Goal: Information Seeking & Learning: Learn about a topic

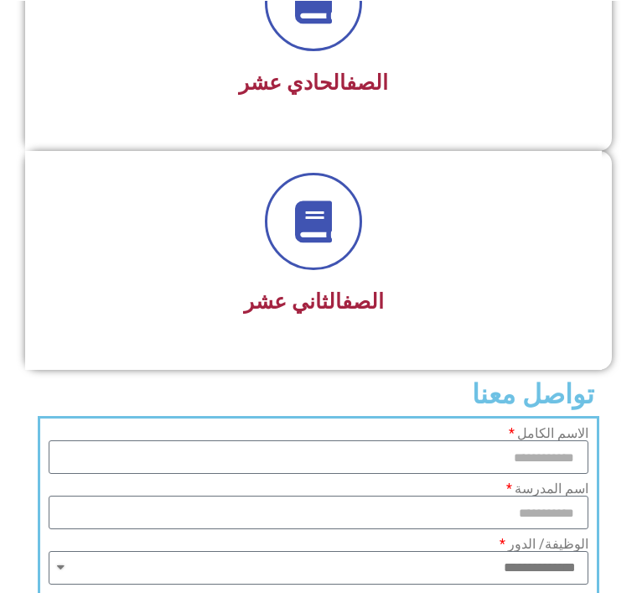
scroll to position [2593, 0]
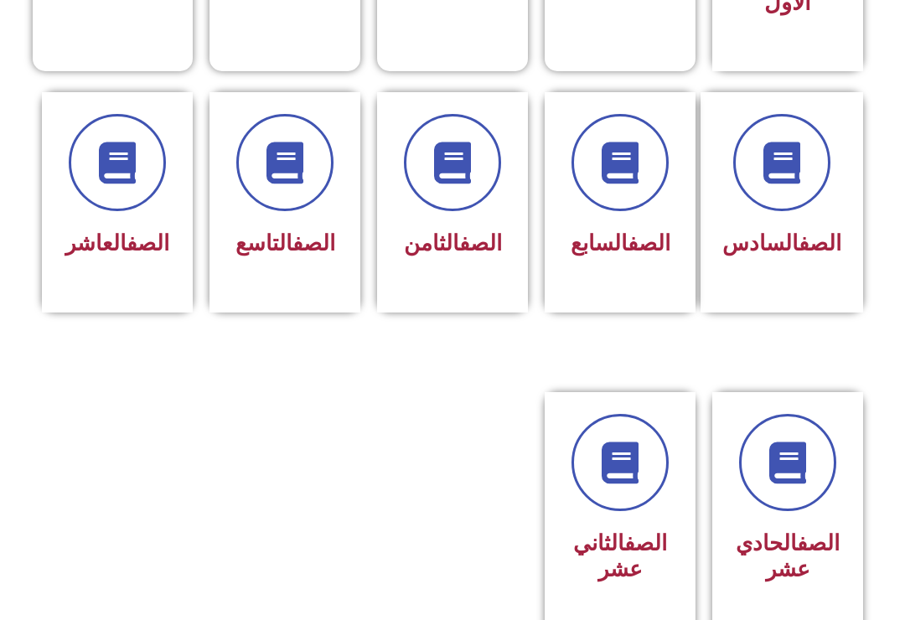
scroll to position [647, 0]
click at [302, 231] on link "الصف" at bounding box center [314, 243] width 43 height 25
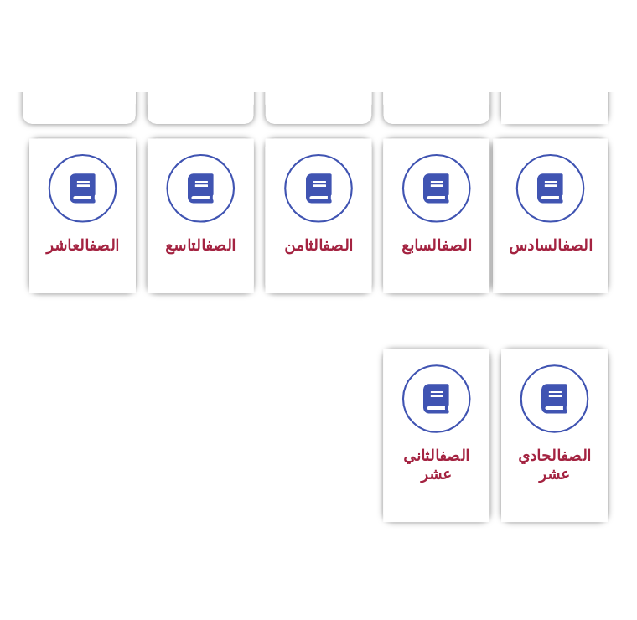
scroll to position [2086, 0]
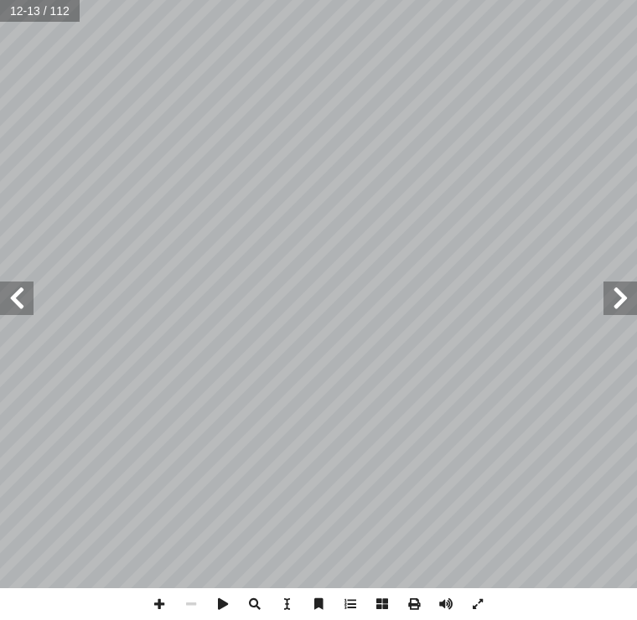
click at [628, 292] on span at bounding box center [621, 299] width 34 height 34
click at [610, 301] on span at bounding box center [621, 299] width 34 height 34
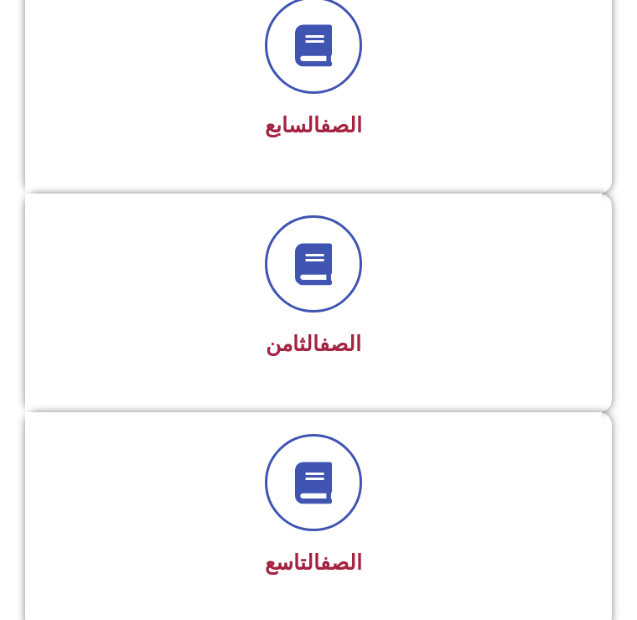
scroll to position [1787, 0]
click at [408, 551] on h3 "الصف التاسع" at bounding box center [313, 563] width 533 height 25
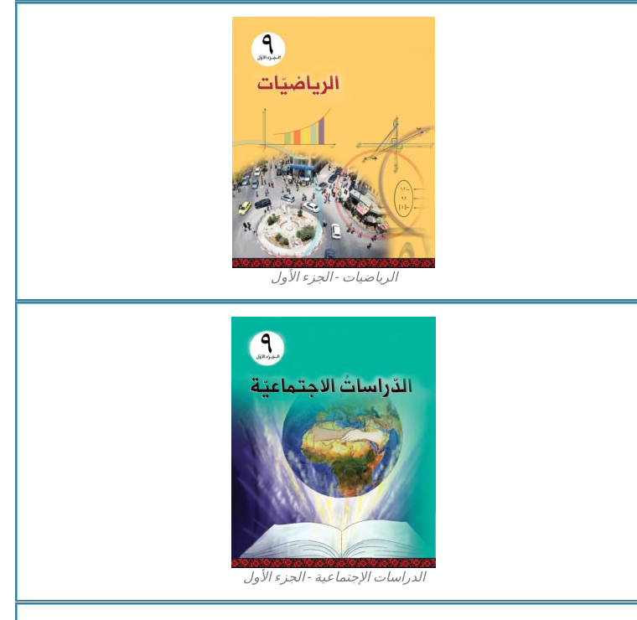
scroll to position [1878, 0]
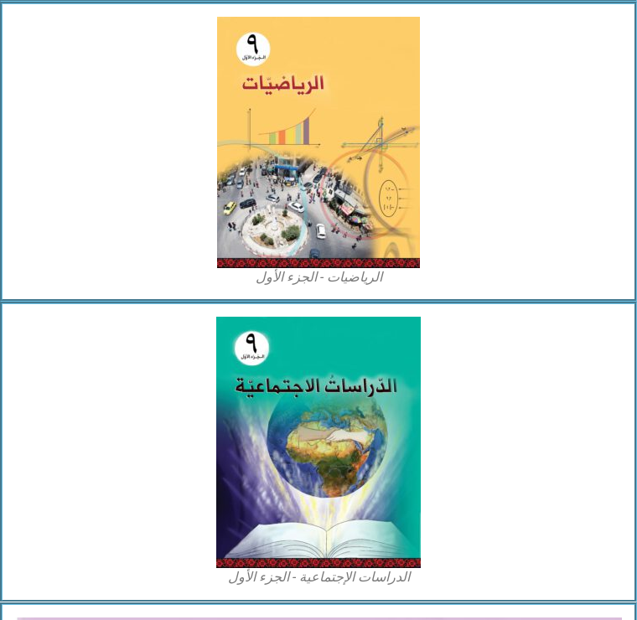
click at [343, 421] on img at bounding box center [318, 442] width 205 height 251
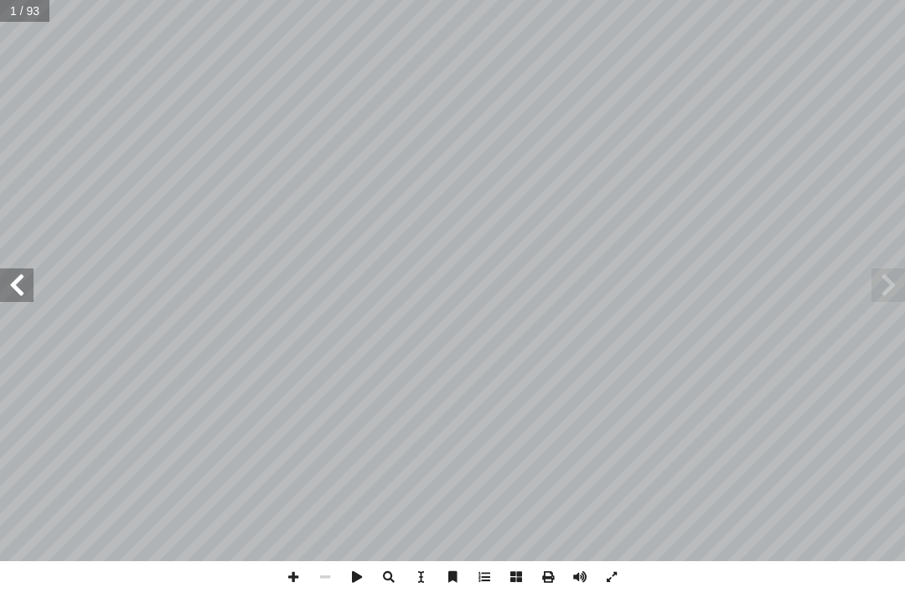
click at [2, 295] on span at bounding box center [17, 285] width 34 height 34
click at [10, 300] on span at bounding box center [17, 285] width 34 height 34
click at [25, 291] on span at bounding box center [17, 285] width 34 height 34
click at [636, 295] on span at bounding box center [889, 285] width 34 height 34
click at [11, 296] on span at bounding box center [17, 285] width 34 height 34
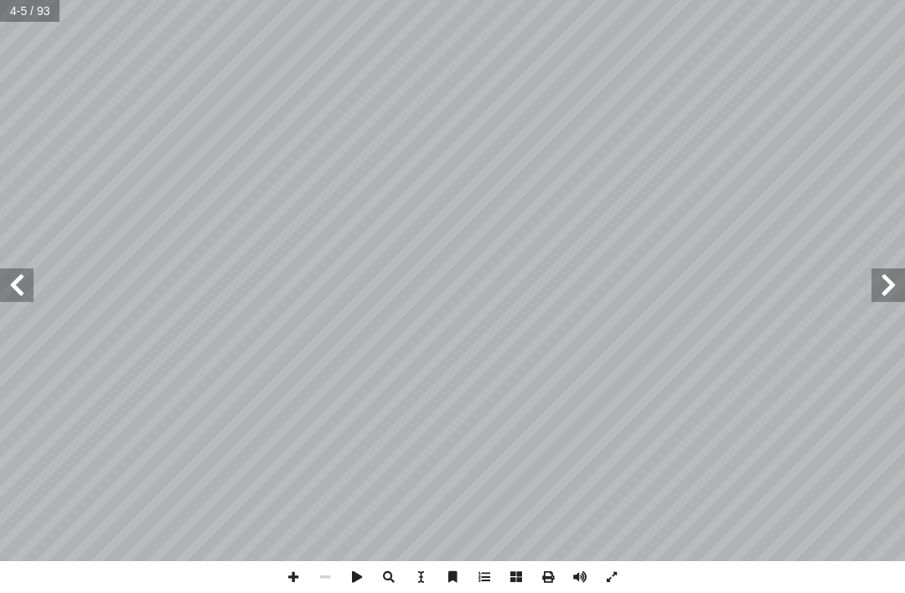
click at [9, 294] on span at bounding box center [17, 285] width 34 height 34
click at [0, 296] on span at bounding box center [17, 285] width 34 height 34
click at [20, 291] on span at bounding box center [17, 285] width 34 height 34
click at [28, 272] on span at bounding box center [17, 285] width 34 height 34
click at [33, 283] on span at bounding box center [17, 285] width 34 height 34
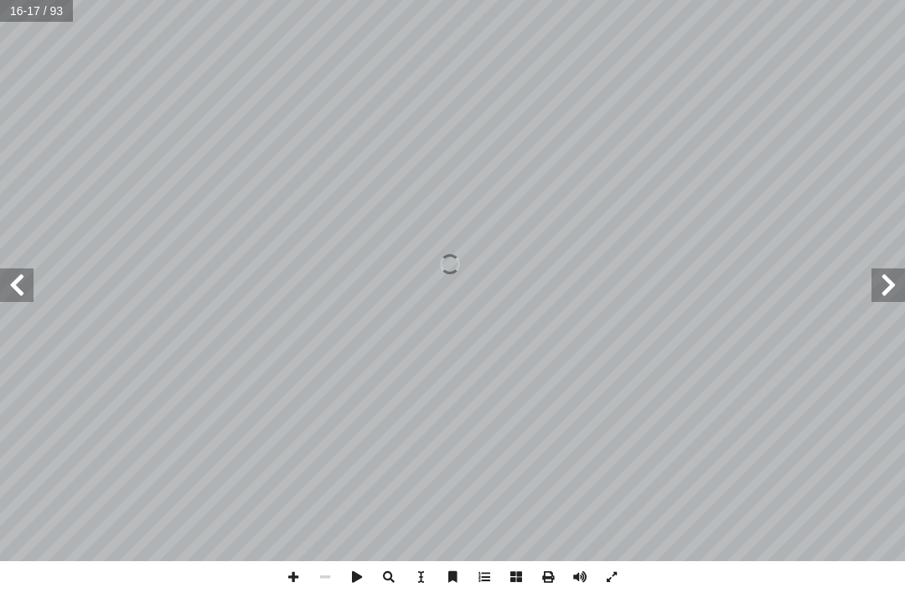
click at [636, 294] on span at bounding box center [889, 285] width 34 height 34
click at [5, 300] on span at bounding box center [17, 285] width 34 height 34
click at [31, 281] on span at bounding box center [17, 285] width 34 height 34
click at [13, 291] on span at bounding box center [17, 285] width 34 height 34
click at [7, 301] on span at bounding box center [17, 285] width 34 height 34
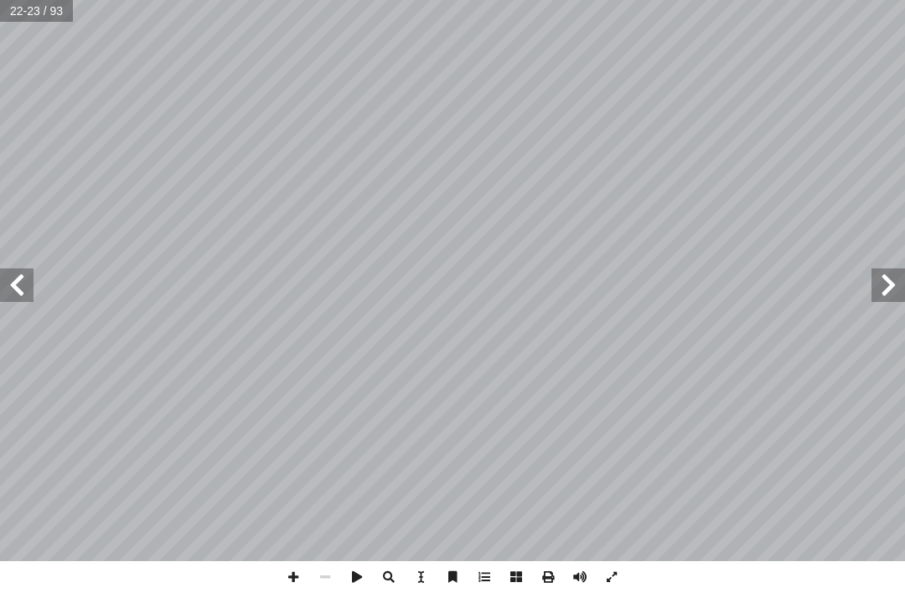
click at [636, 290] on span at bounding box center [889, 285] width 34 height 34
click at [636, 282] on span at bounding box center [889, 285] width 34 height 34
click at [3, 301] on span at bounding box center [17, 285] width 34 height 34
click at [33, 287] on span at bounding box center [17, 285] width 34 height 34
click at [33, 275] on span at bounding box center [17, 285] width 34 height 34
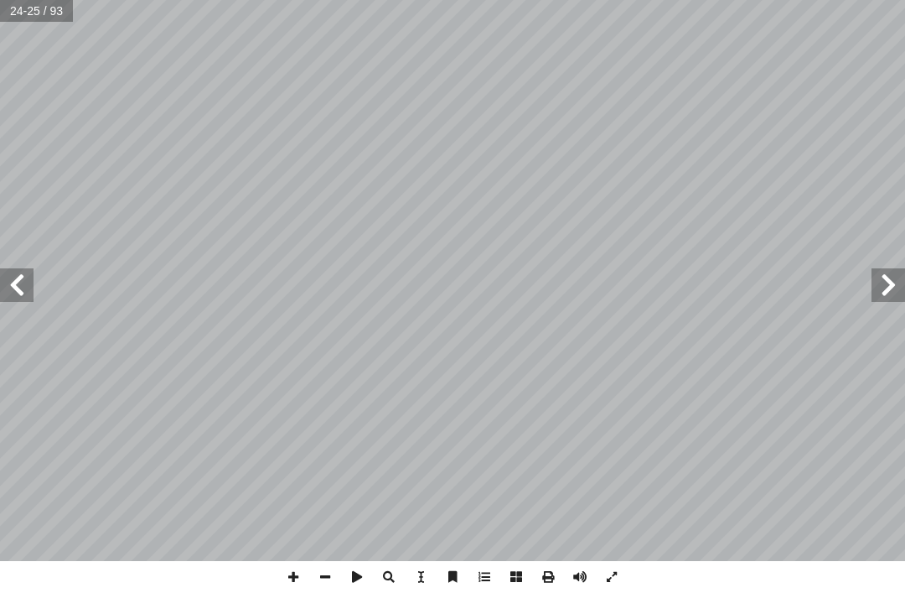
click at [636, 278] on span at bounding box center [889, 285] width 34 height 34
click at [636, 287] on span at bounding box center [889, 285] width 34 height 34
